Goal: Task Accomplishment & Management: Use online tool/utility

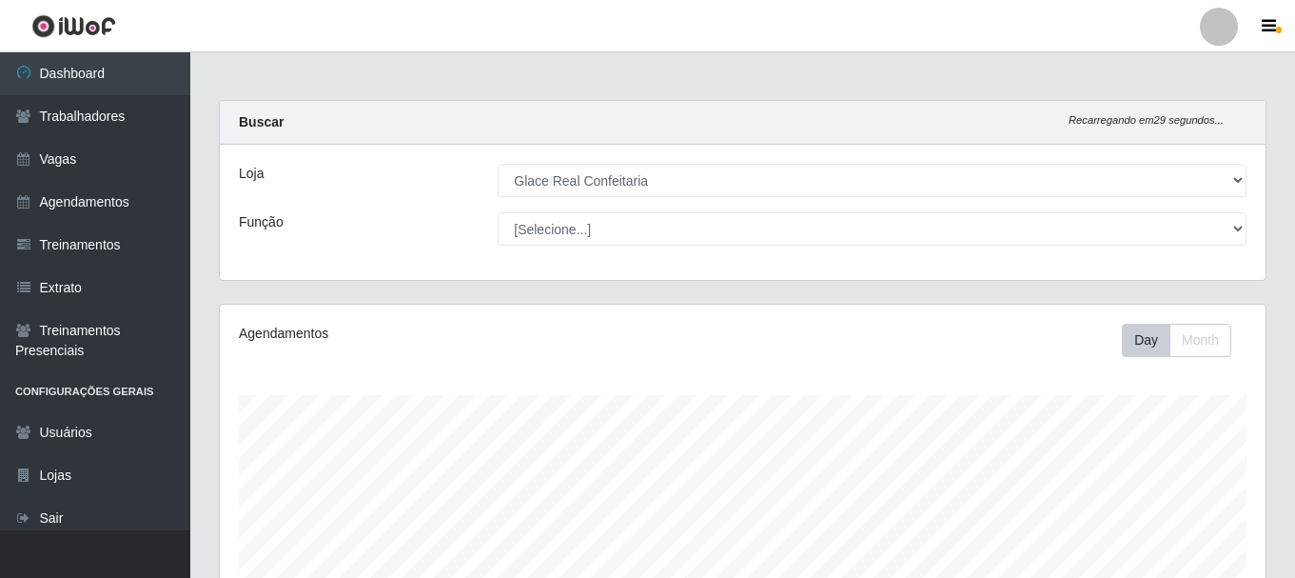
select select "445"
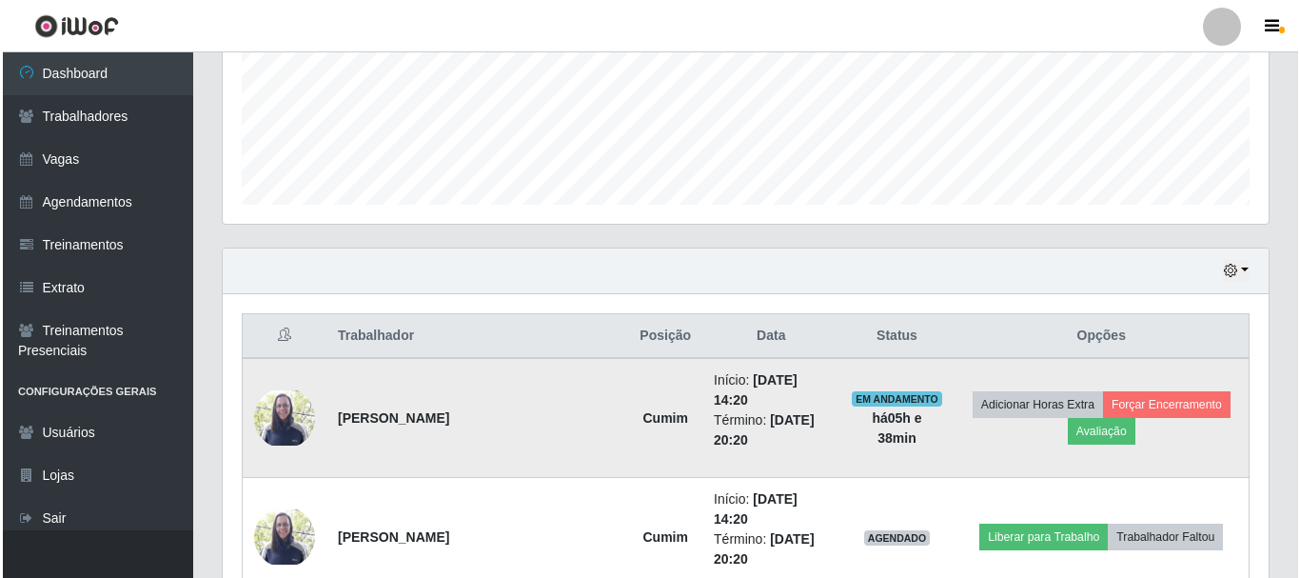
scroll to position [395, 1046]
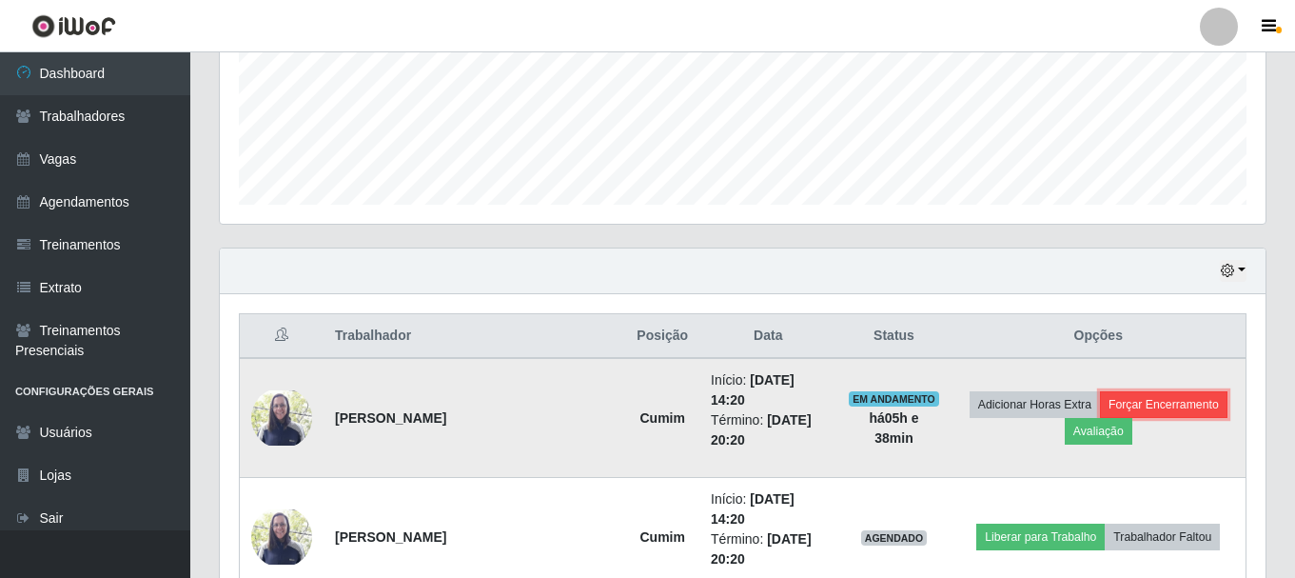
click at [1171, 395] on button "Forçar Encerramento" at bounding box center [1164, 404] width 128 height 27
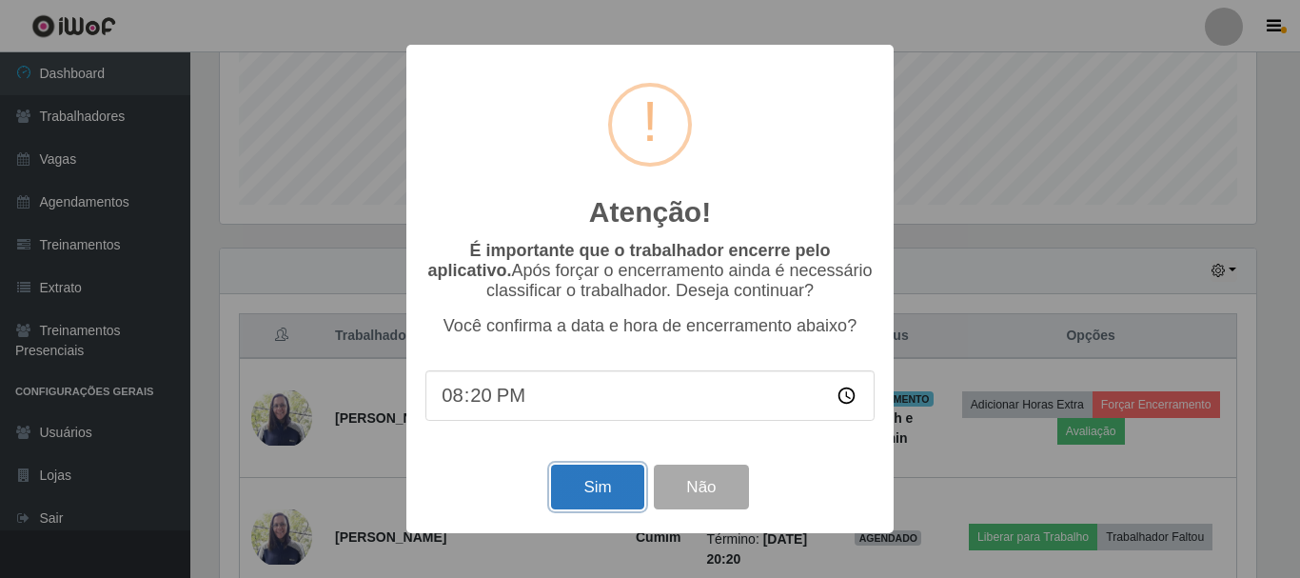
click at [576, 477] on button "Sim" at bounding box center [597, 486] width 92 height 45
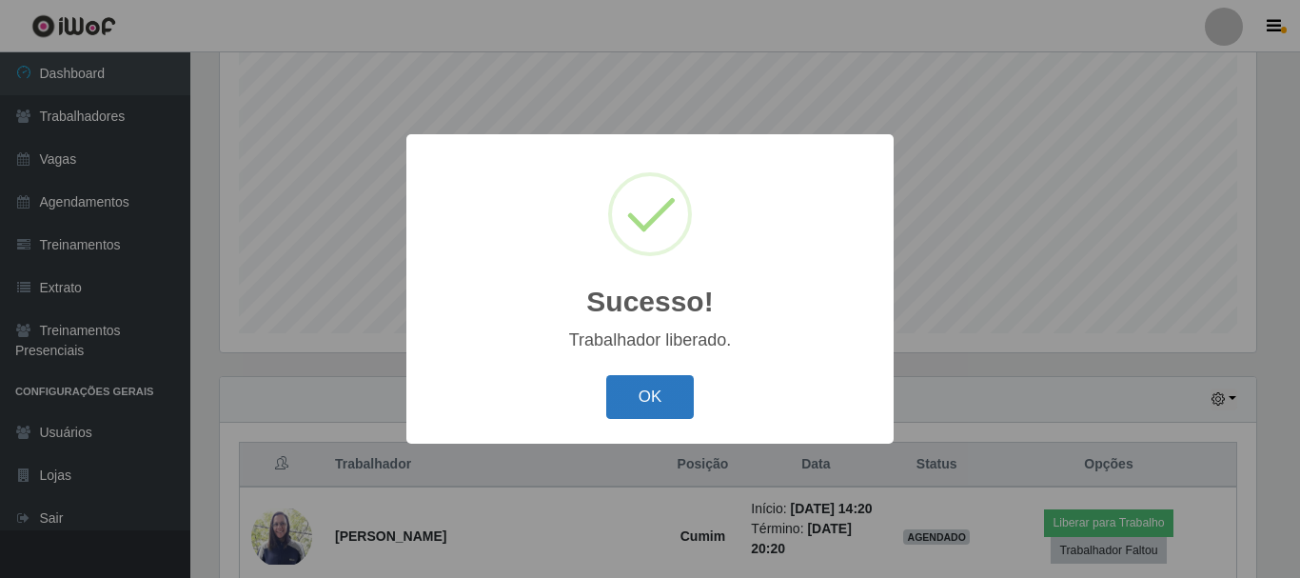
click at [641, 400] on button "OK" at bounding box center [650, 397] width 89 height 45
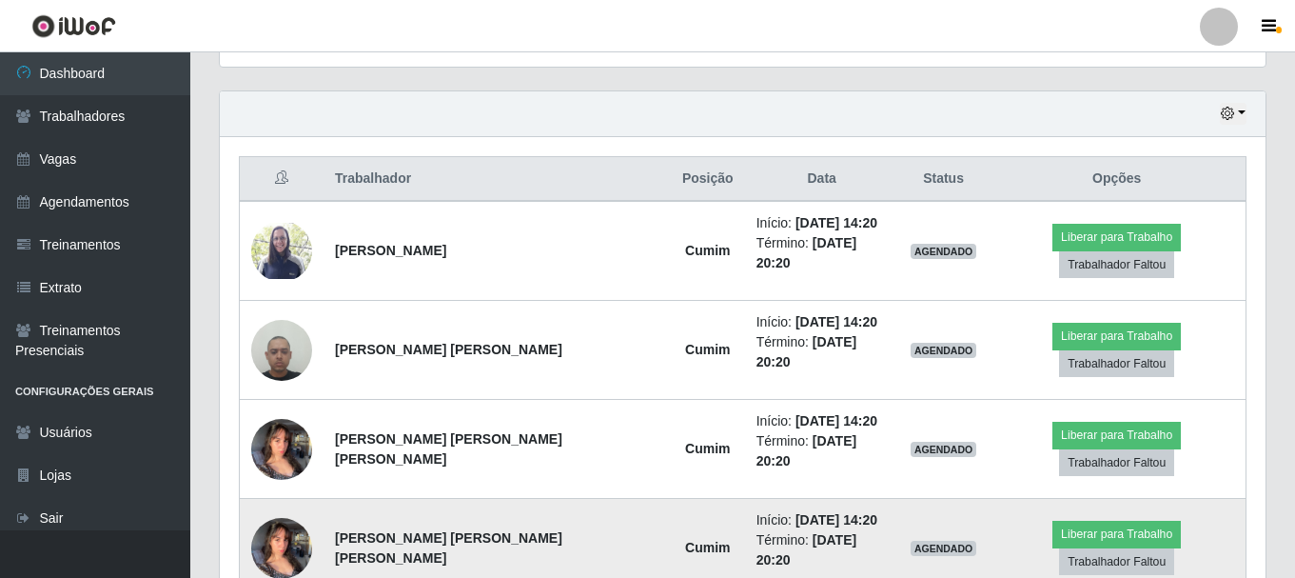
scroll to position [771, 0]
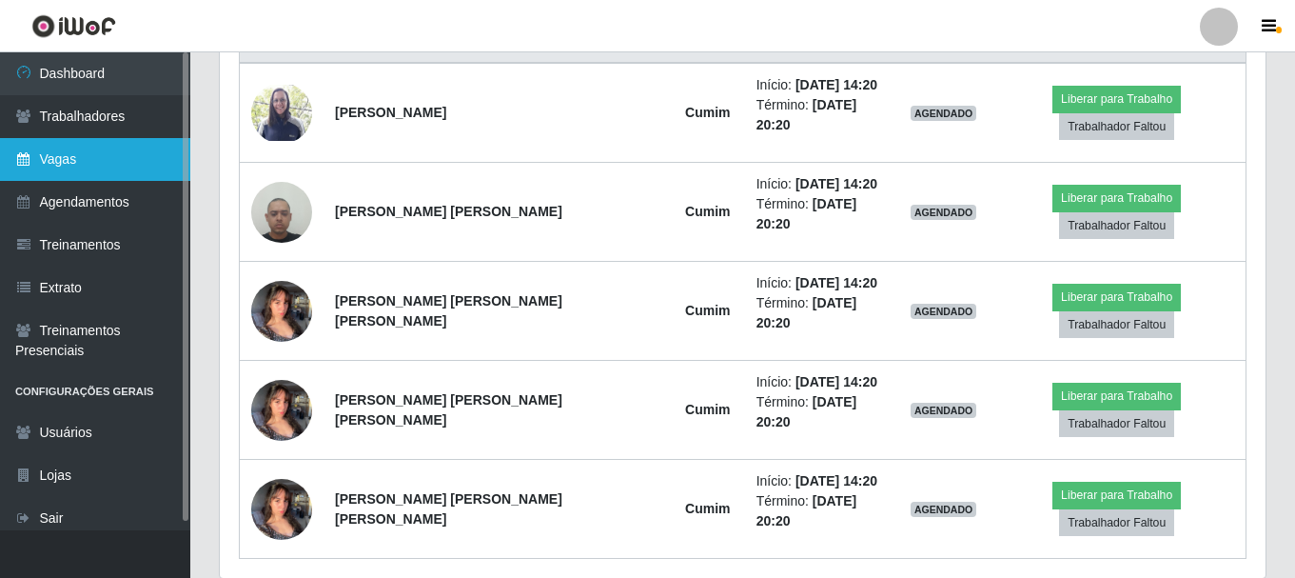
click at [56, 149] on link "Vagas" at bounding box center [95, 159] width 190 height 43
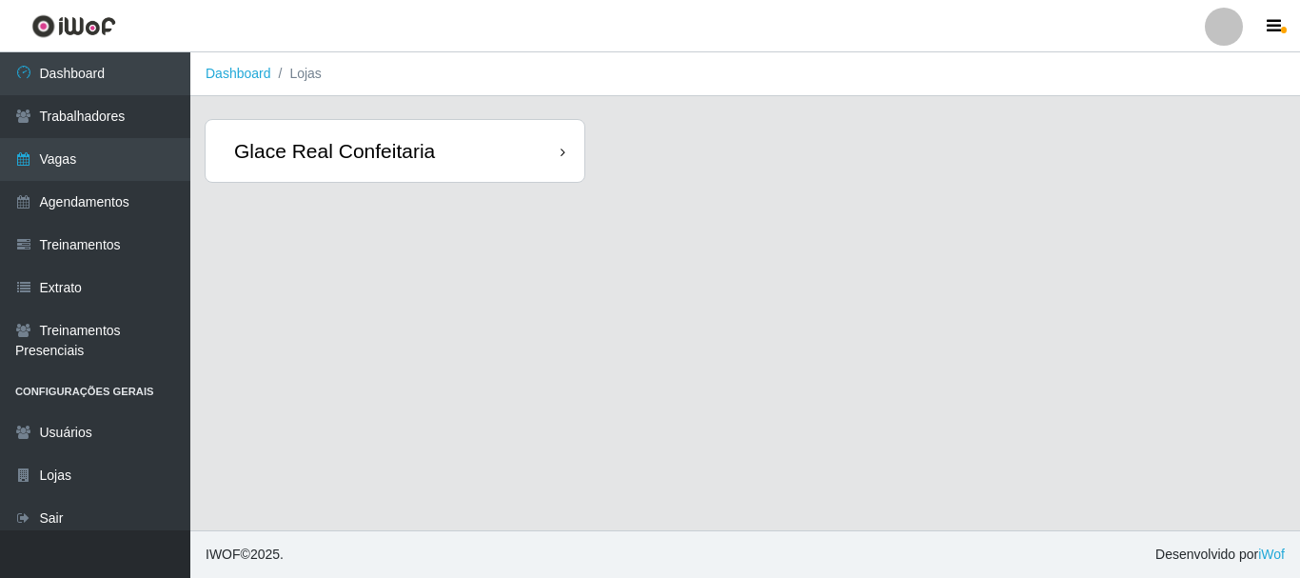
click at [495, 139] on div "Glace Real Confeitaria" at bounding box center [395, 151] width 379 height 62
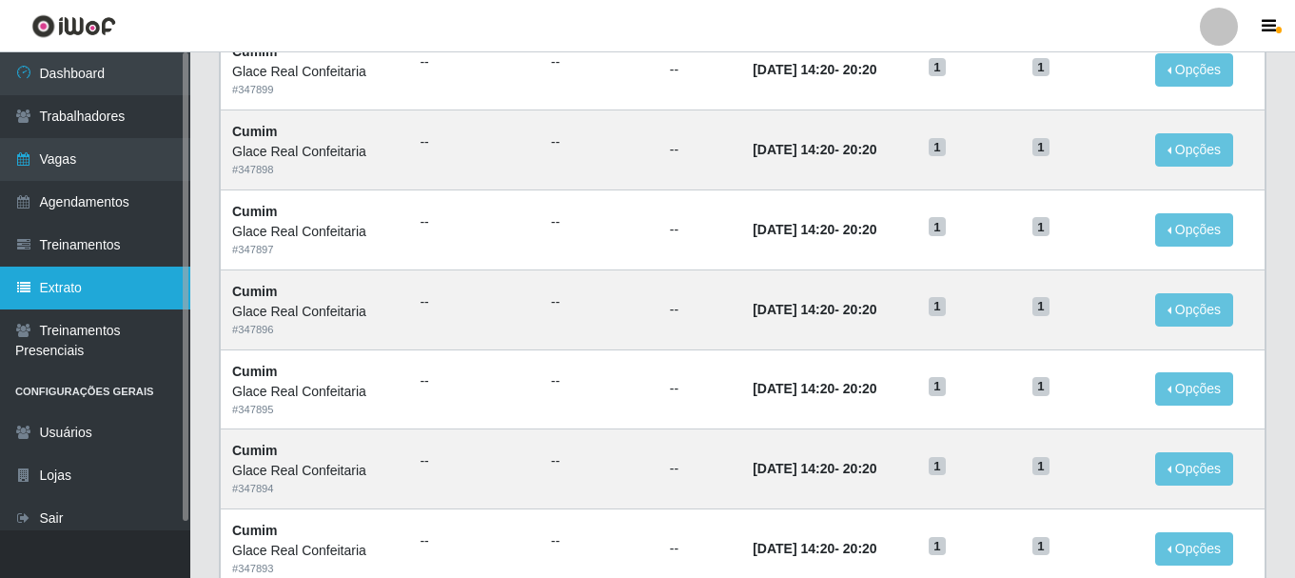
scroll to position [464, 0]
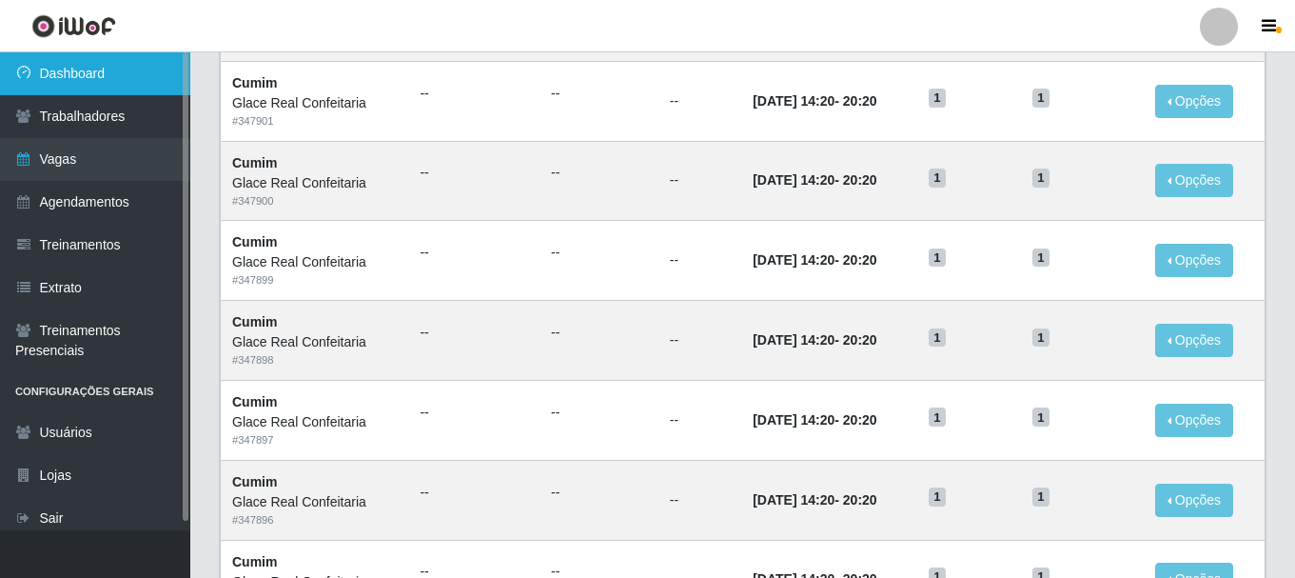
click at [115, 69] on link "Dashboard" at bounding box center [95, 73] width 190 height 43
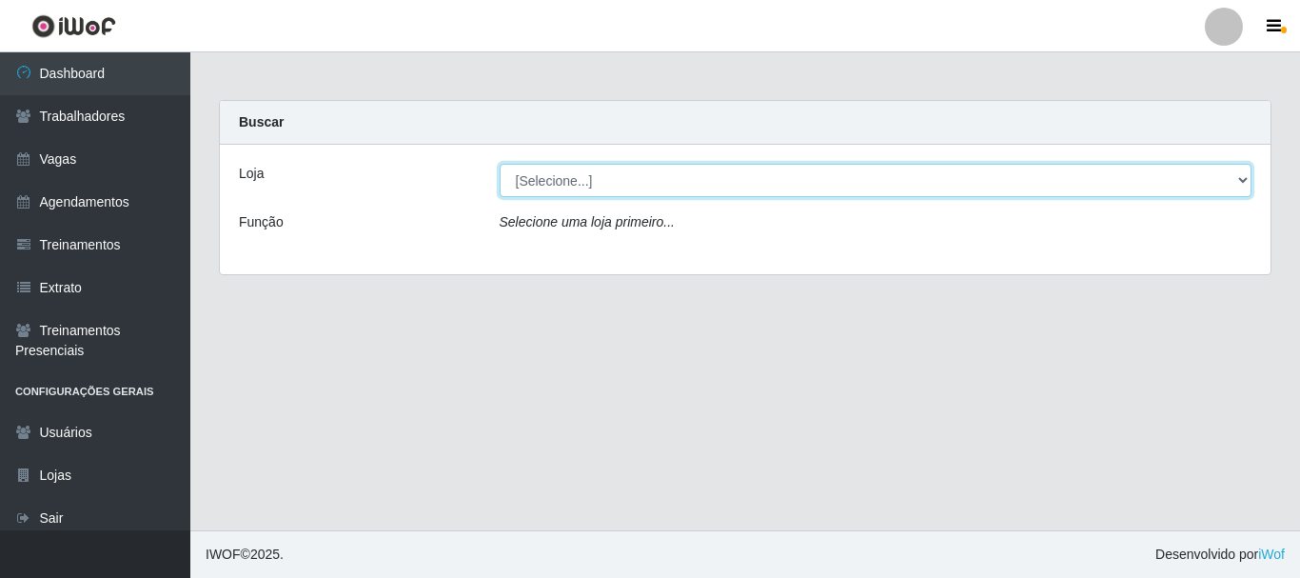
drag, startPoint x: 580, startPoint y: 179, endPoint x: 580, endPoint y: 192, distance: 13.3
click at [580, 179] on select "[Selecione...] Glace Real Confeitaria" at bounding box center [876, 180] width 753 height 33
select select "445"
click at [500, 164] on select "[Selecione...] Glace Real Confeitaria" at bounding box center [876, 180] width 753 height 33
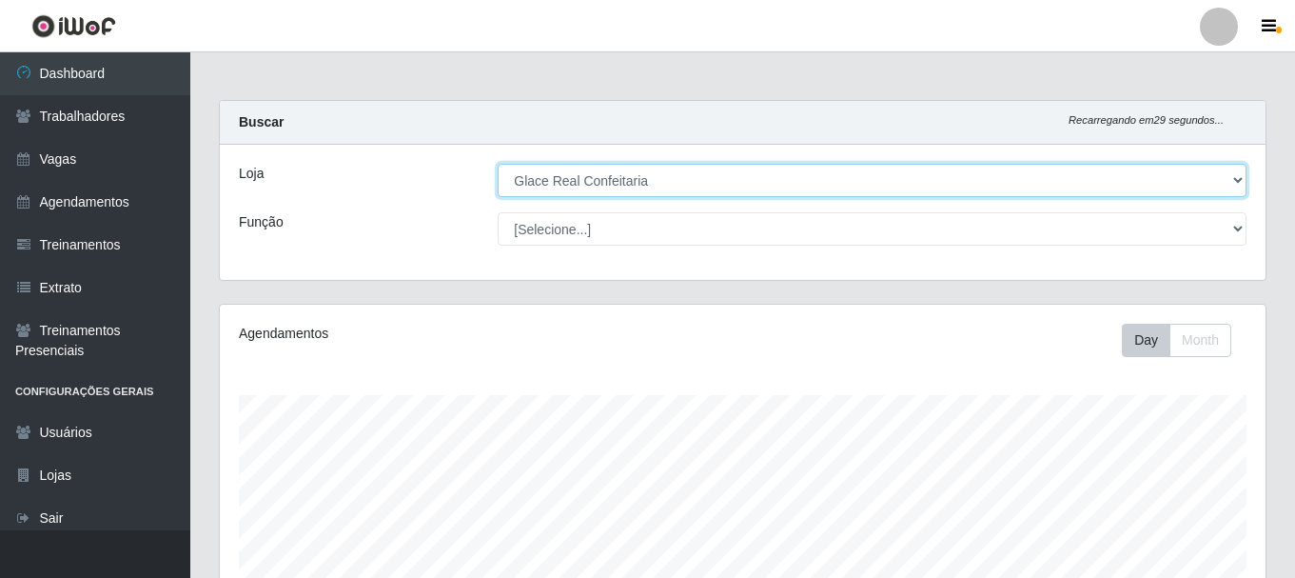
scroll to position [395, 1046]
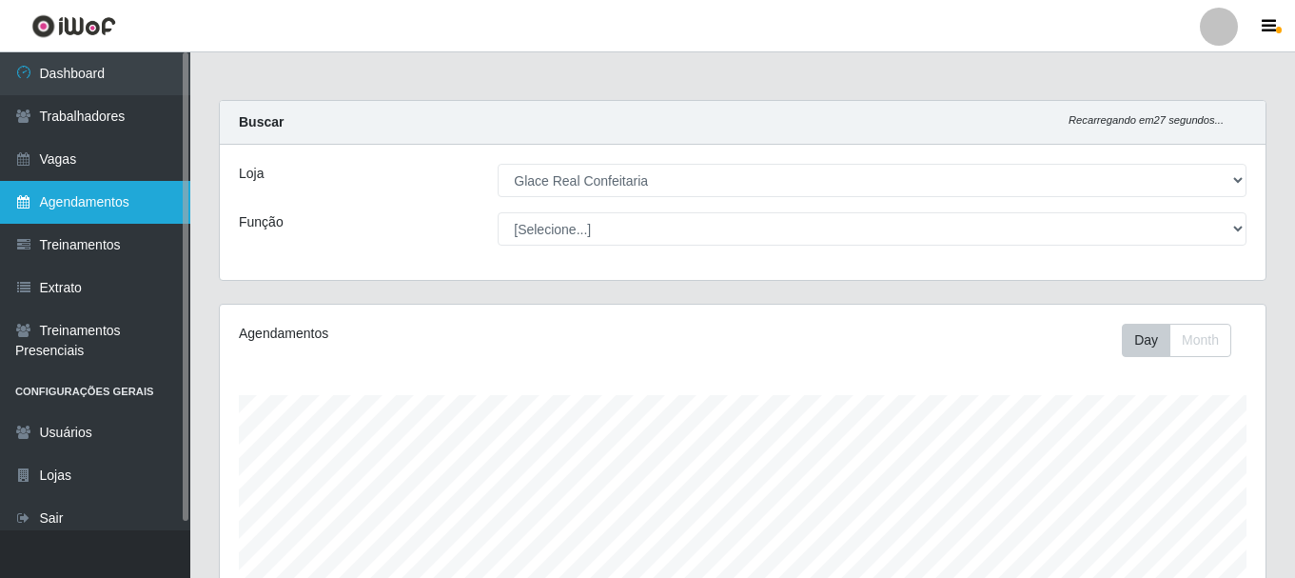
click at [128, 202] on link "Agendamentos" at bounding box center [95, 202] width 190 height 43
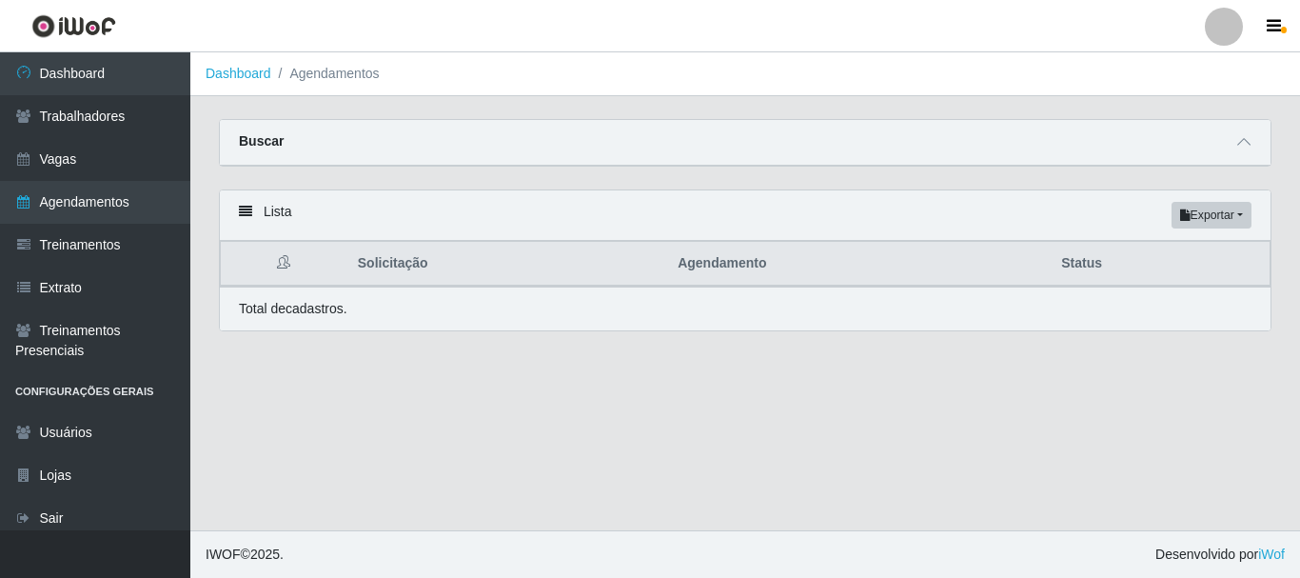
click at [1229, 148] on div "Buscar" at bounding box center [745, 143] width 1051 height 46
click at [1248, 148] on icon at bounding box center [1243, 141] width 13 height 13
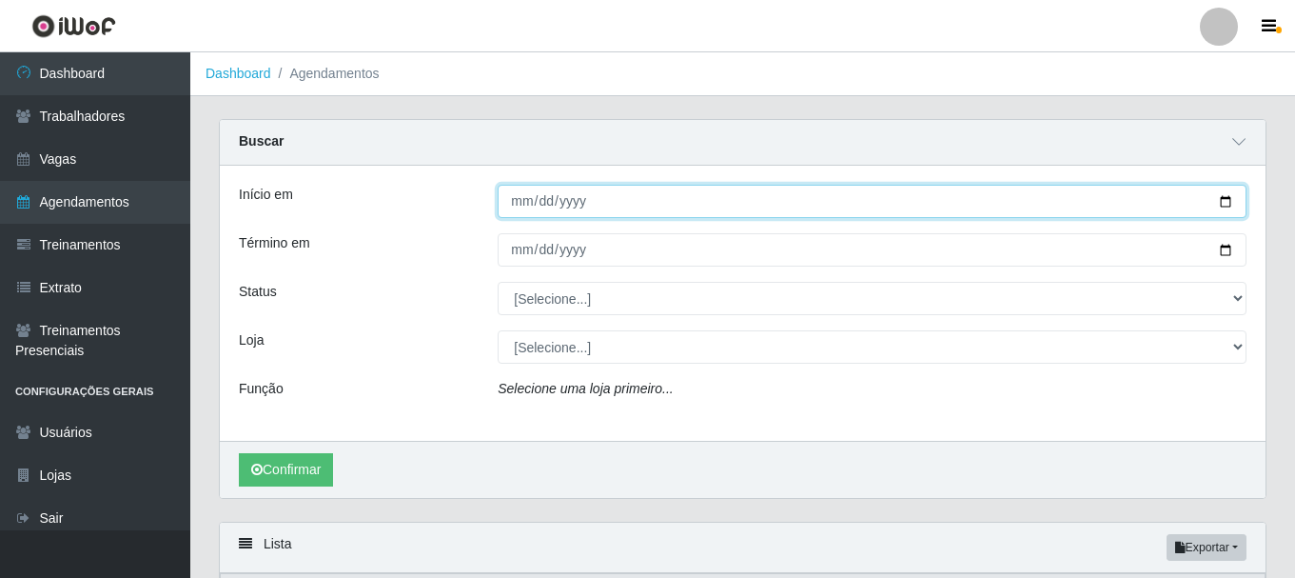
click at [511, 202] on input "Início em" at bounding box center [872, 201] width 749 height 33
type input "[DATE]"
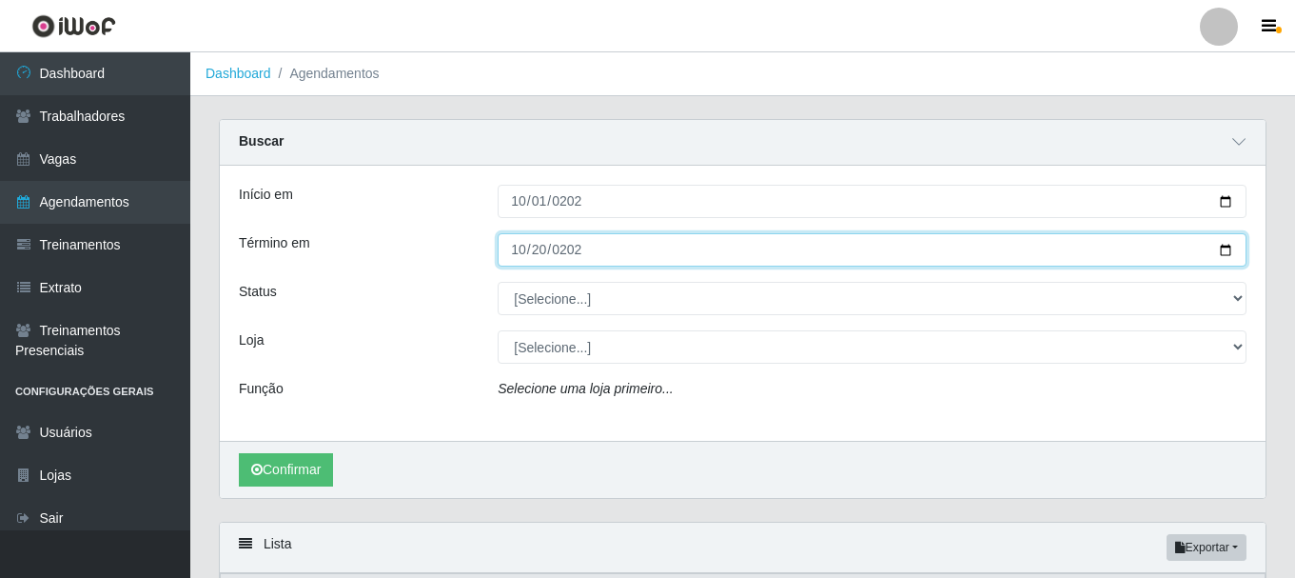
type input "[DATE]"
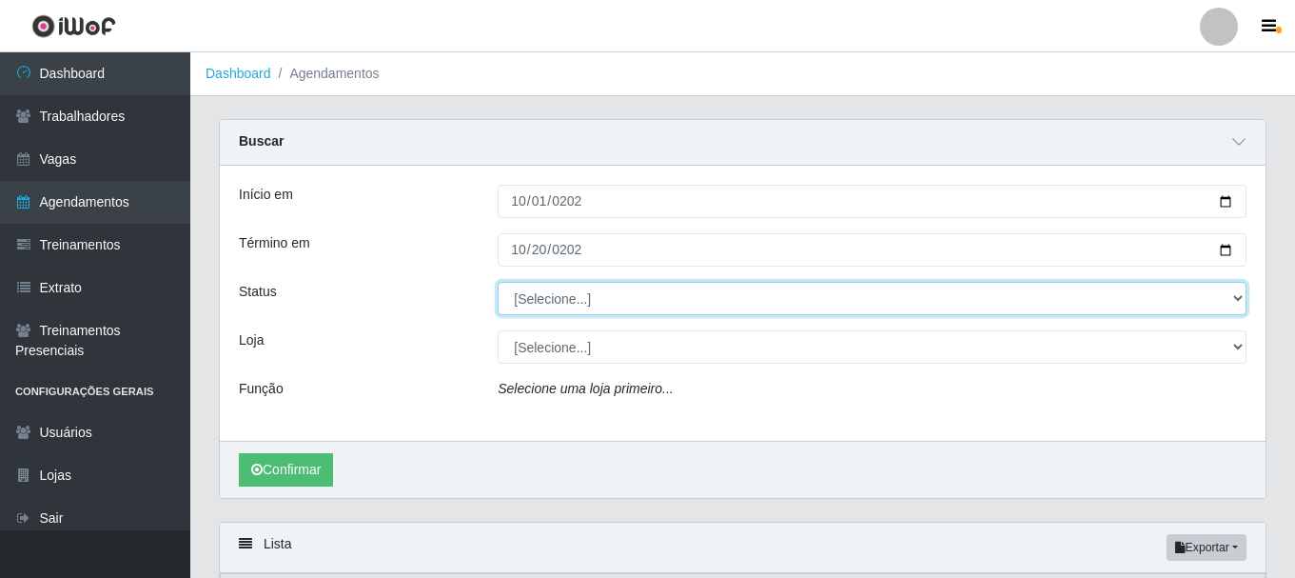
click at [563, 297] on select "[Selecione...] AGENDADO AGUARDANDO LIBERAR EM ANDAMENTO EM REVISÃO FINALIZADO C…" at bounding box center [872, 298] width 749 height 33
select select "AGENDADO"
click at [498, 283] on select "[Selecione...] AGENDADO AGUARDANDO LIBERAR EM ANDAMENTO EM REVISÃO FINALIZADO C…" at bounding box center [872, 298] width 749 height 33
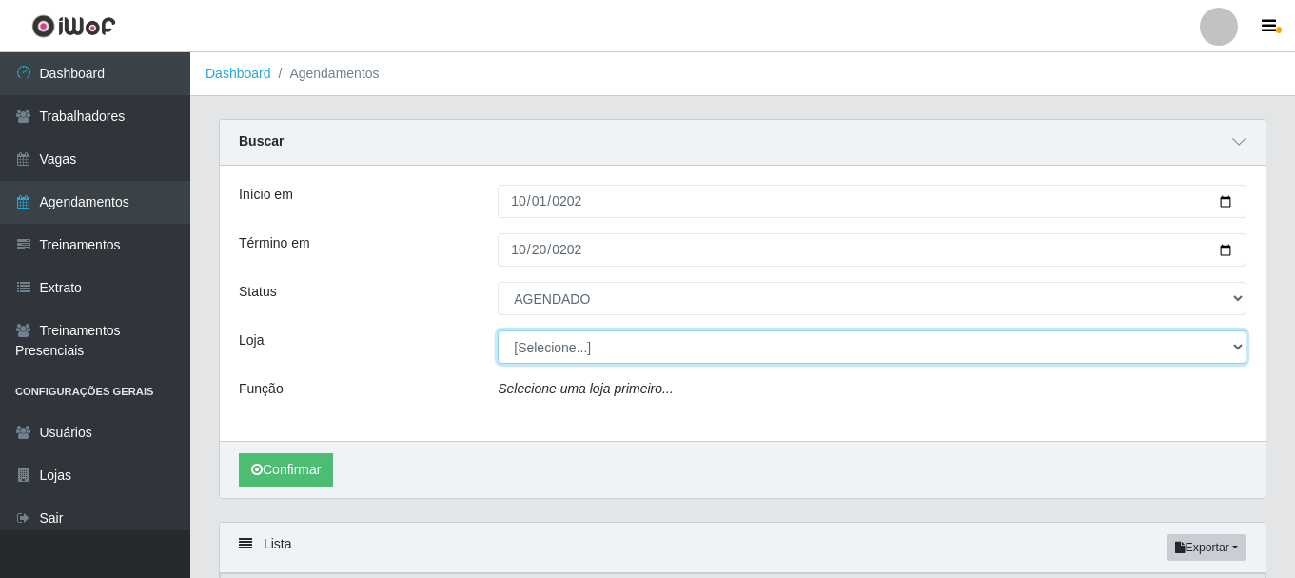
click at [568, 356] on select "[Selecione...] Glace Real Confeitaria" at bounding box center [872, 346] width 749 height 33
select select "445"
click at [498, 331] on select "[Selecione...] Glace Real Confeitaria" at bounding box center [872, 346] width 749 height 33
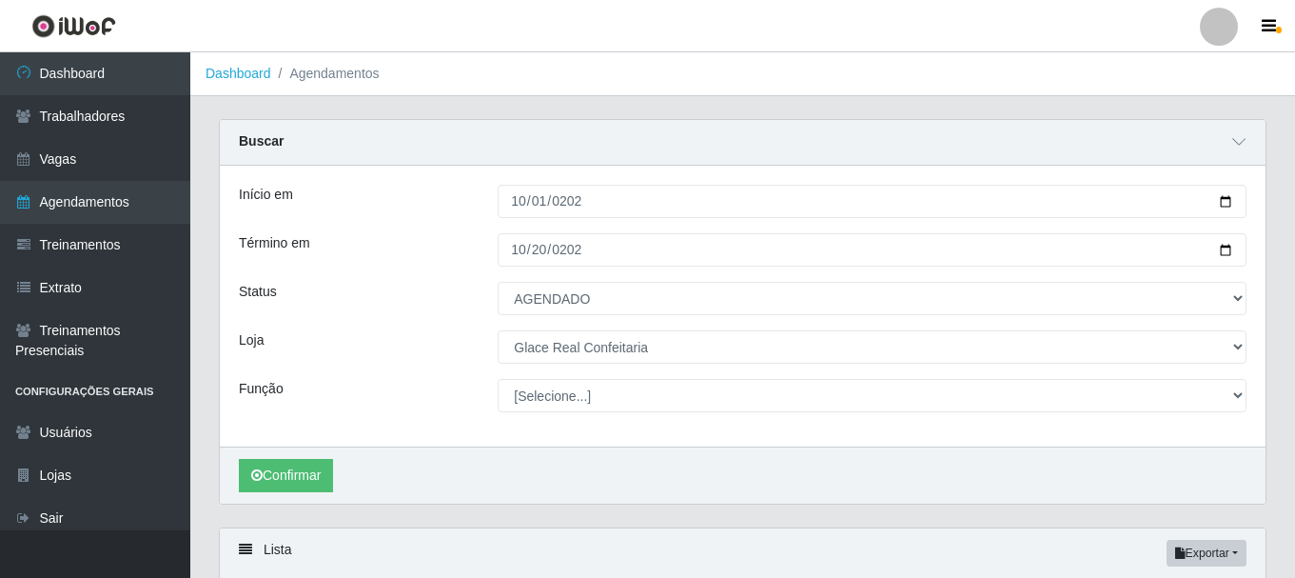
click at [325, 455] on div "Confirmar" at bounding box center [743, 474] width 1046 height 57
click at [323, 480] on button "Confirmar" at bounding box center [286, 475] width 94 height 33
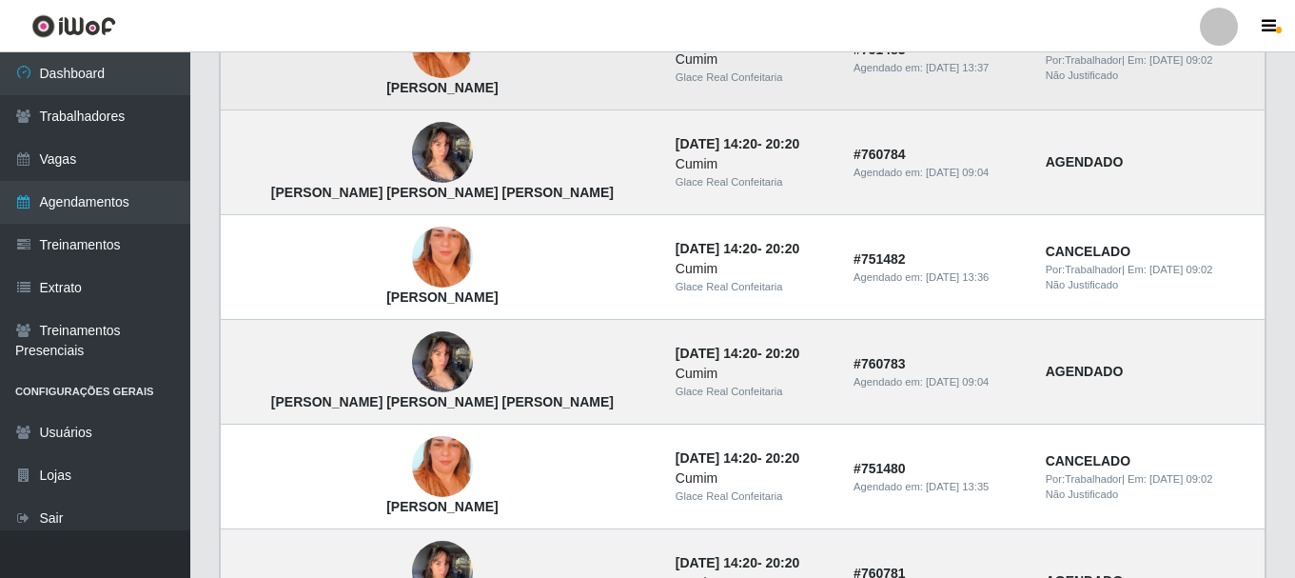
scroll to position [1237, 0]
